Goal: Task Accomplishment & Management: Complete application form

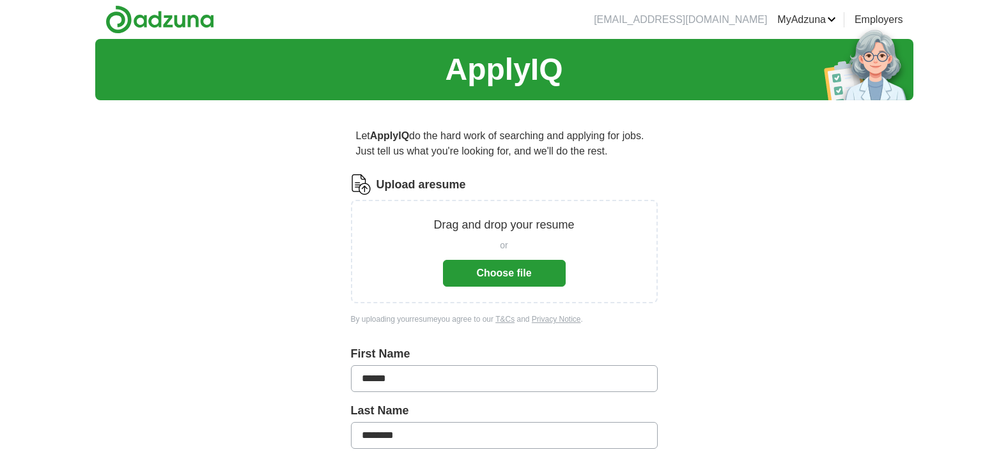
click at [508, 272] on button "Choose file" at bounding box center [504, 273] width 123 height 27
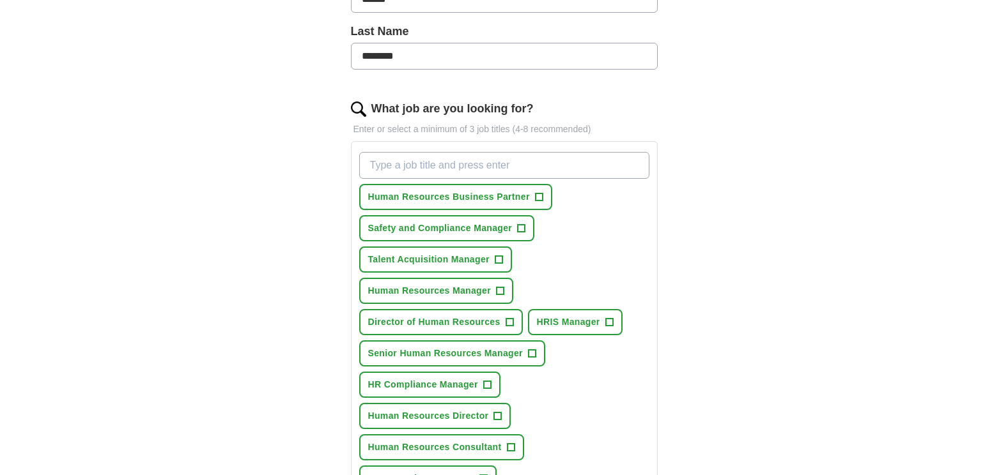
scroll to position [332, 0]
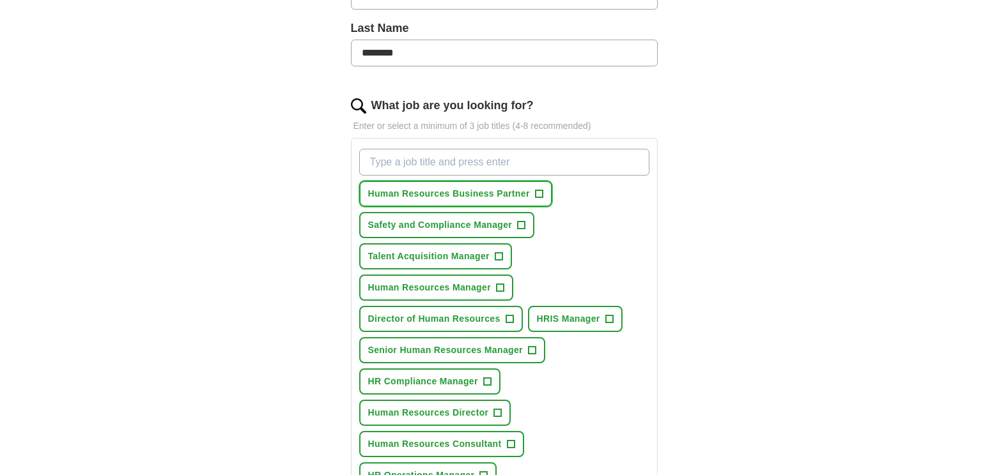
click at [541, 194] on span "+" at bounding box center [539, 194] width 8 height 10
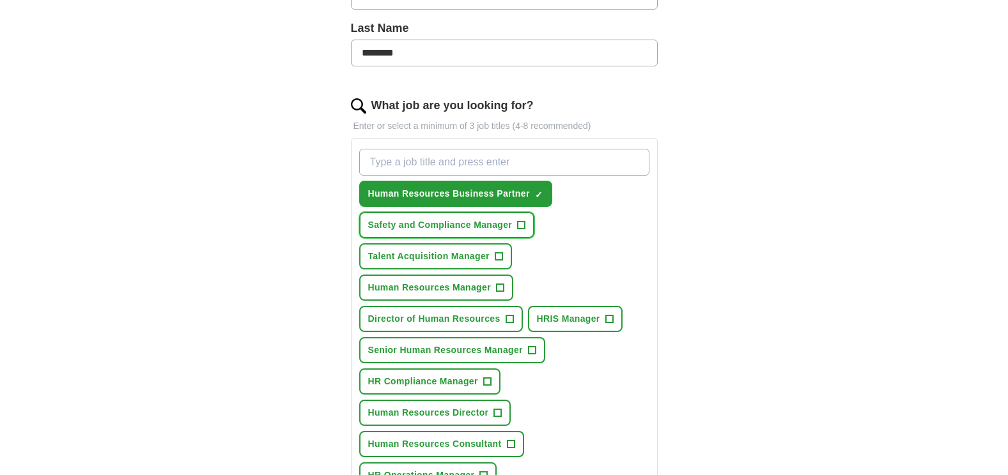
click at [523, 220] on span "+" at bounding box center [522, 225] width 8 height 10
click at [496, 289] on span "+" at bounding box center [500, 288] width 8 height 10
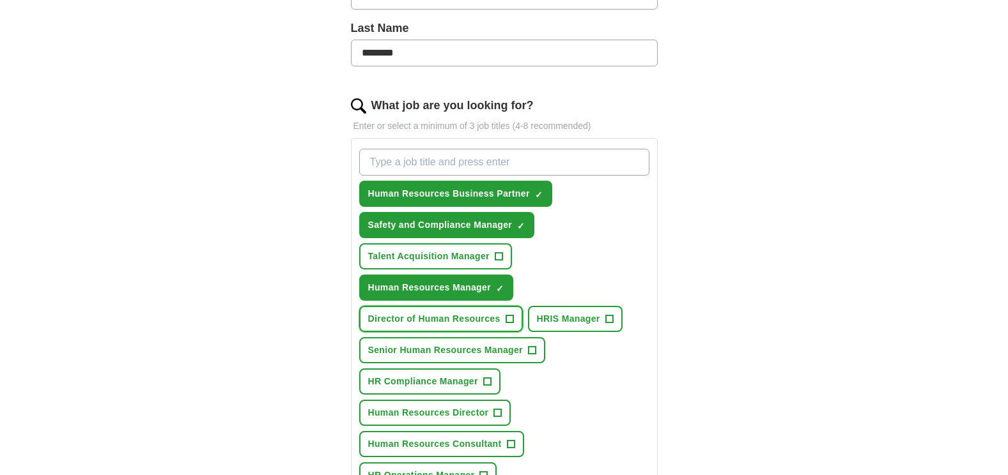
click at [509, 321] on span "+" at bounding box center [509, 319] width 8 height 10
click at [605, 316] on span "+" at bounding box center [609, 319] width 8 height 10
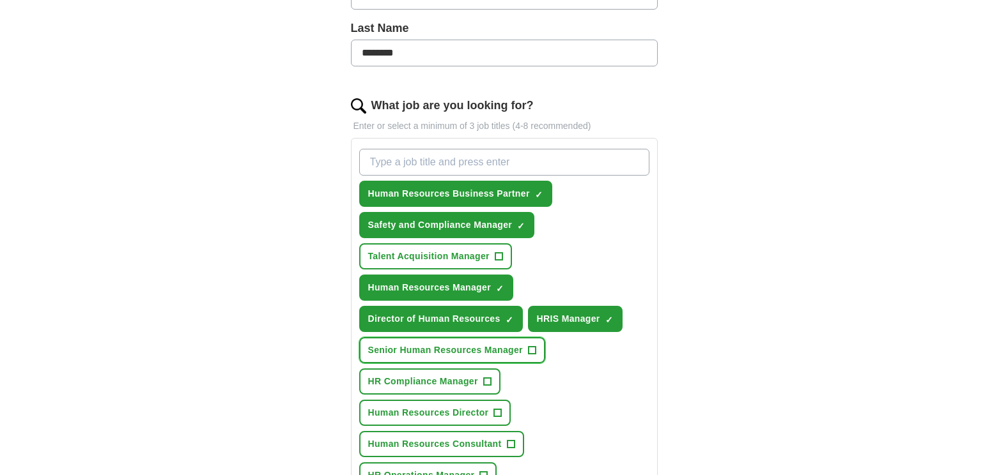
click at [534, 349] on span "+" at bounding box center [532, 351] width 8 height 10
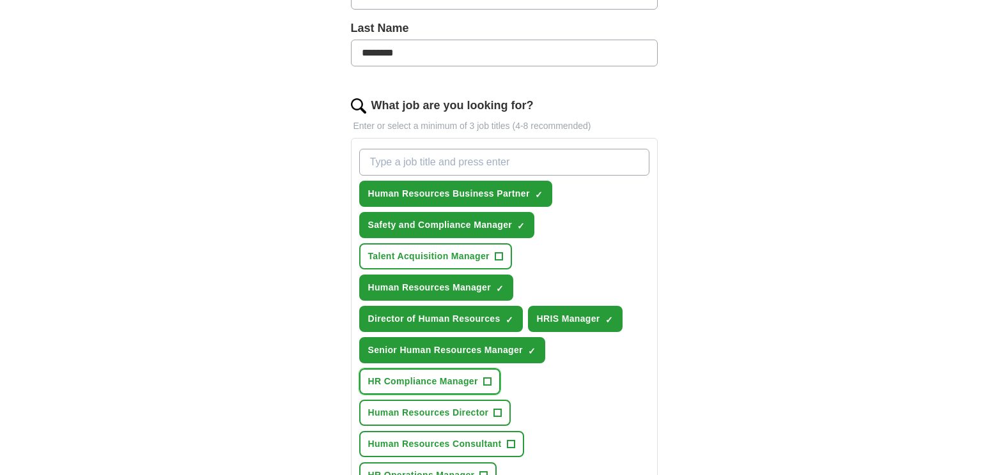
click at [485, 383] on span "+" at bounding box center [487, 382] width 8 height 10
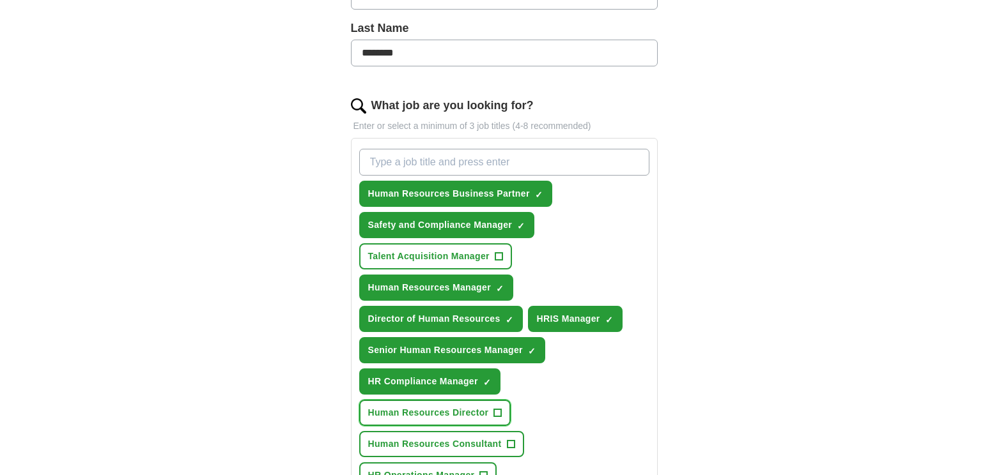
click at [498, 419] on button "Human Resources Director +" at bounding box center [435, 413] width 152 height 26
click at [511, 442] on span "+" at bounding box center [511, 445] width 8 height 10
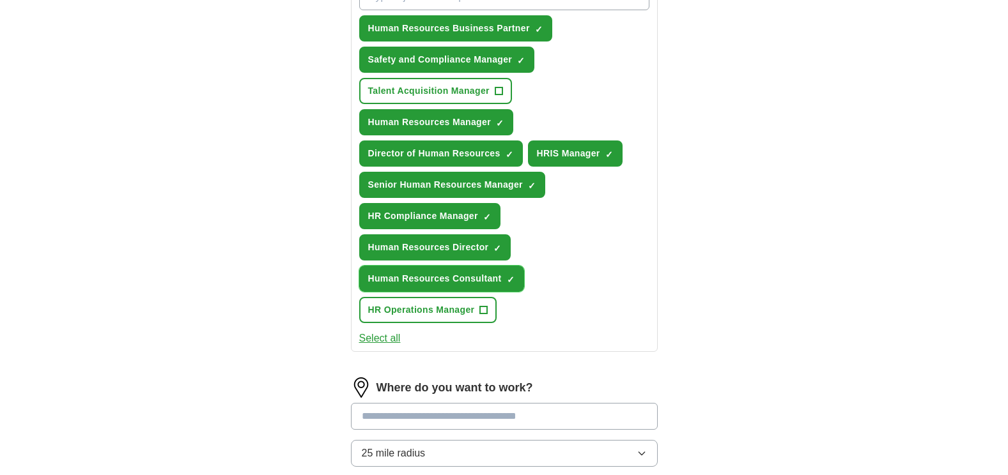
scroll to position [537, 0]
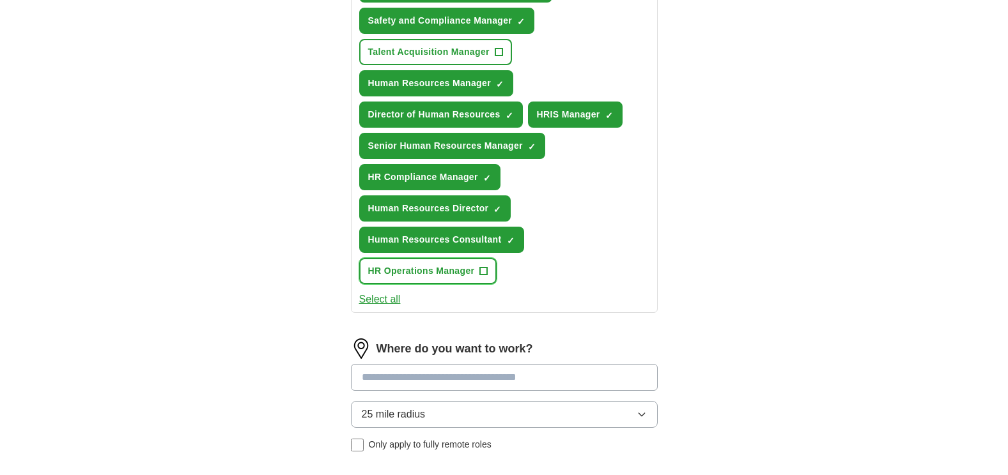
click at [484, 270] on span "+" at bounding box center [484, 271] width 8 height 10
click at [682, 310] on div "Let ApplyIQ do the hard work of searching and applying for jobs. Just tell us w…" at bounding box center [504, 82] width 409 height 1016
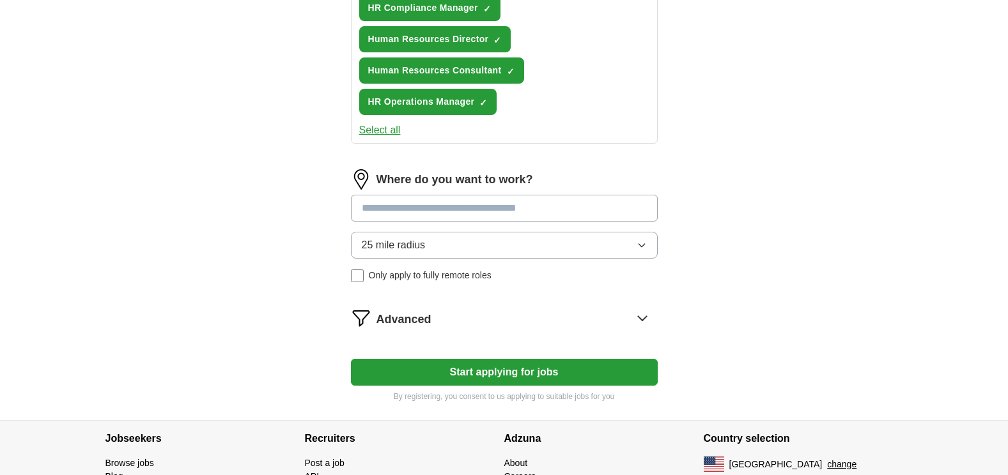
scroll to position [741, 0]
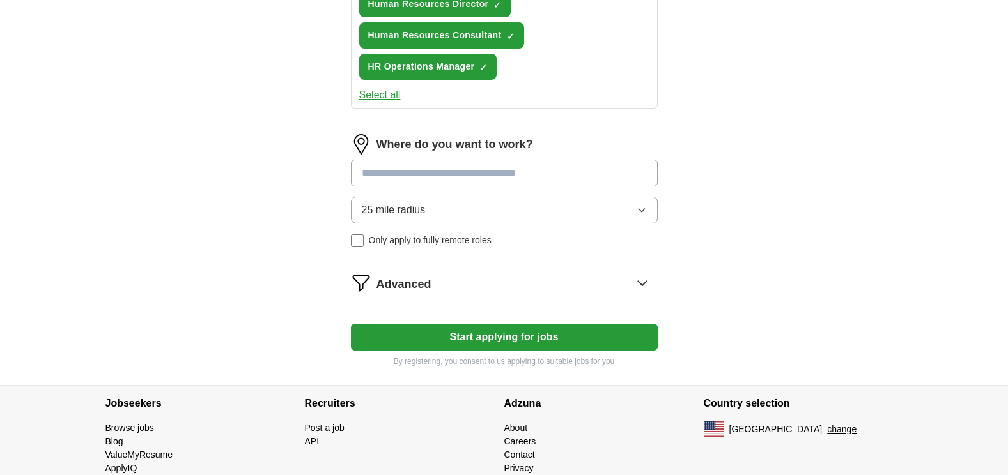
click at [428, 179] on input at bounding box center [504, 173] width 307 height 27
type input "**********"
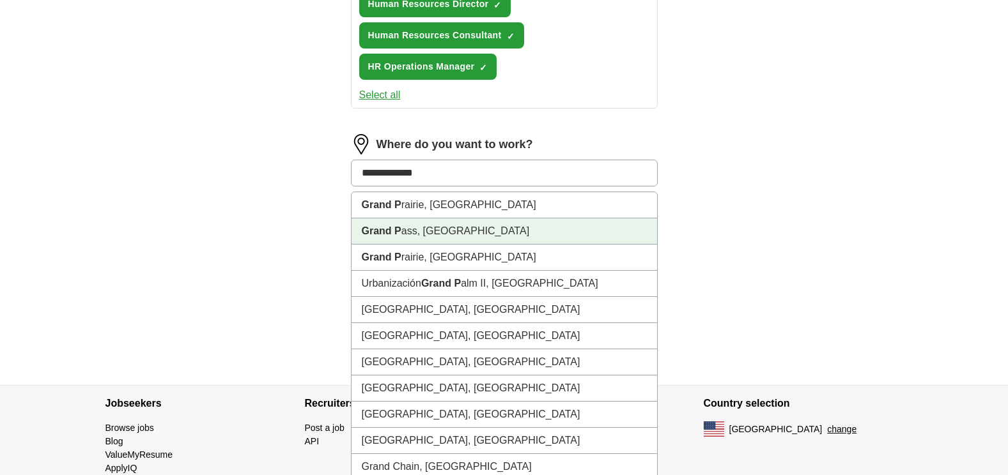
click at [405, 237] on li "Grand P ass, [GEOGRAPHIC_DATA]" at bounding box center [503, 232] width 305 height 26
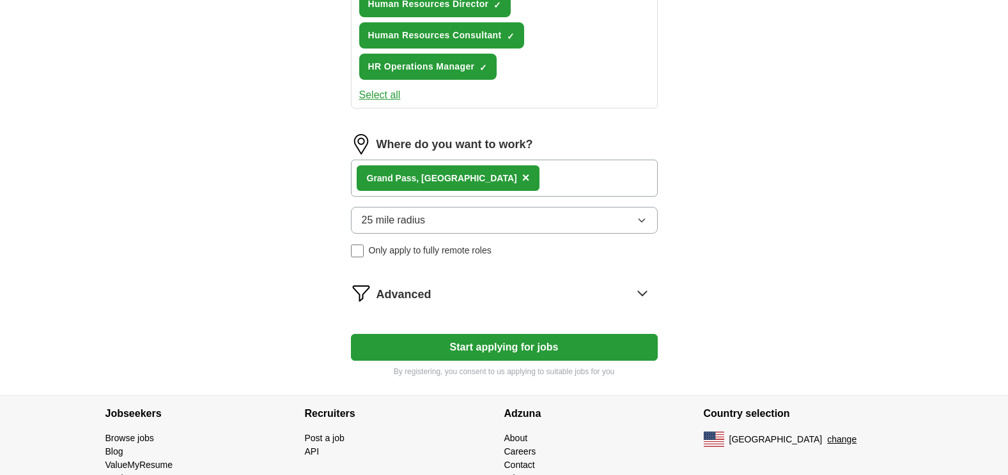
click at [510, 351] on button "Start applying for jobs" at bounding box center [504, 347] width 307 height 27
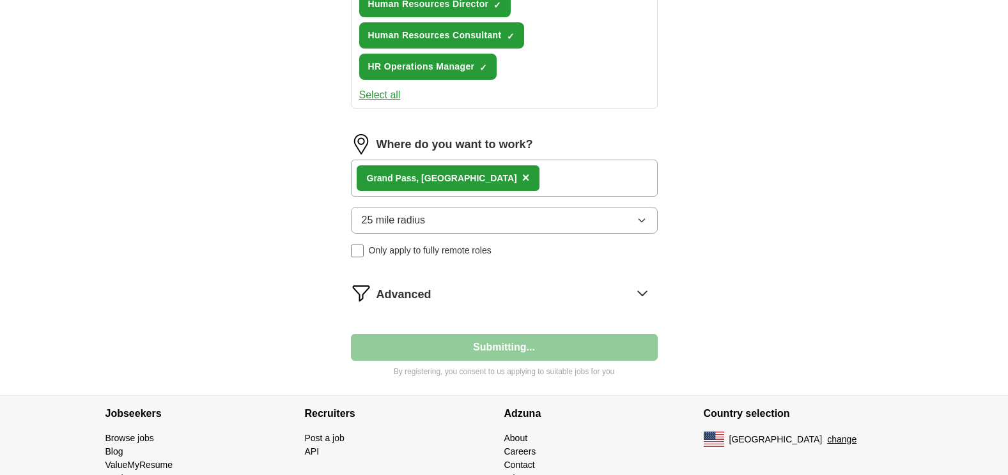
select select "**"
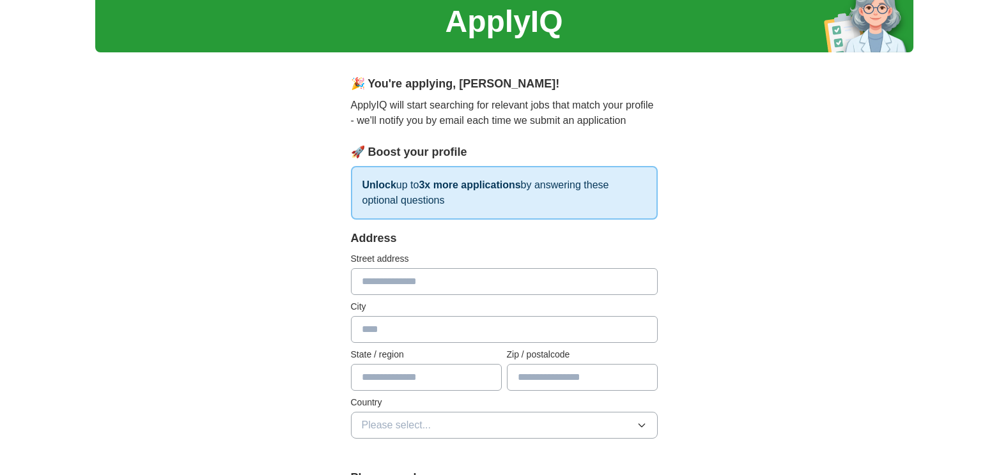
scroll to position [0, 0]
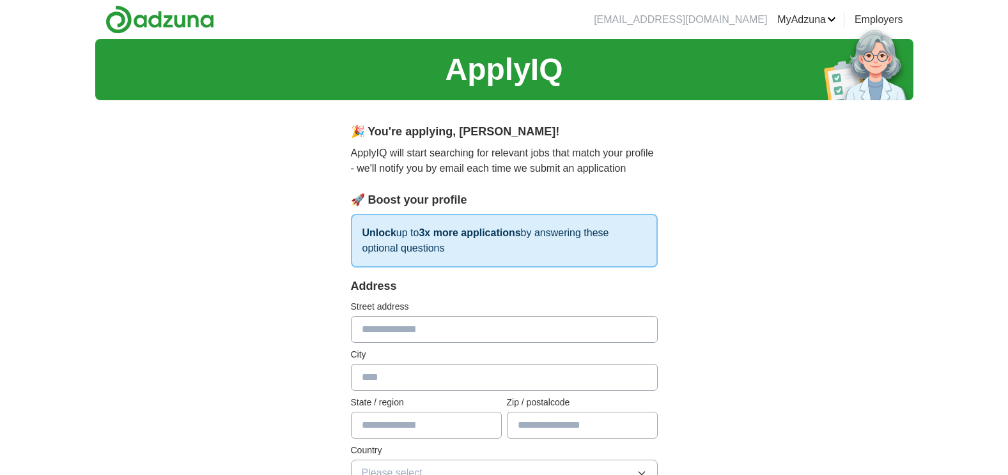
click at [510, 351] on label "City" at bounding box center [504, 354] width 307 height 13
click at [0, 0] on link "Posted jobs" at bounding box center [0, 0] width 0 height 0
